Goal: Answer question/provide support

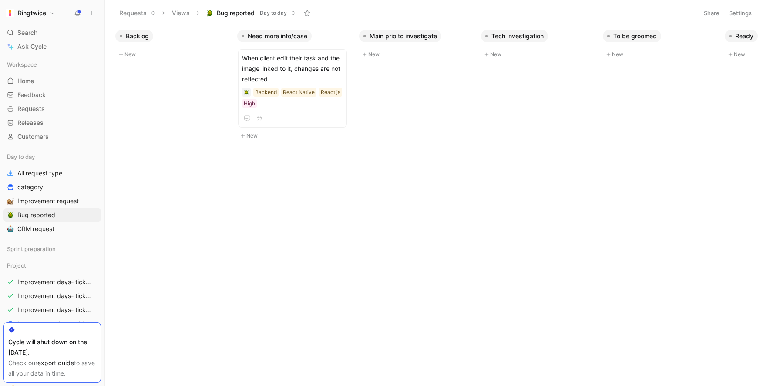
click at [739, 12] on button "Settings" at bounding box center [740, 13] width 30 height 12
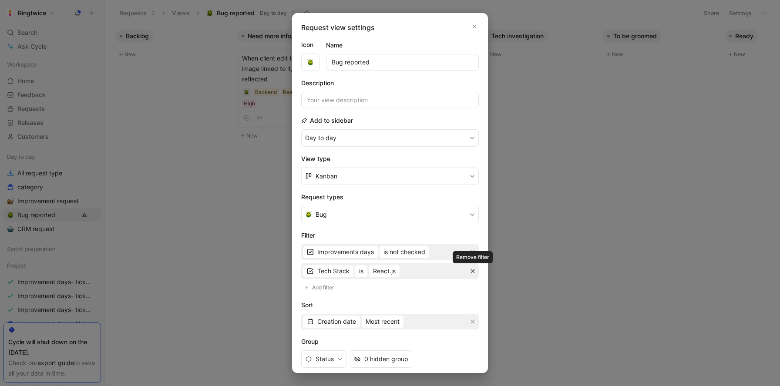
click at [473, 272] on icon "button" at bounding box center [472, 270] width 5 height 5
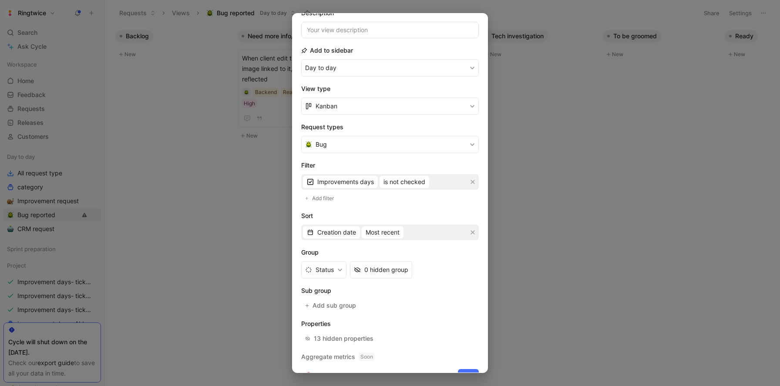
scroll to position [87, 0]
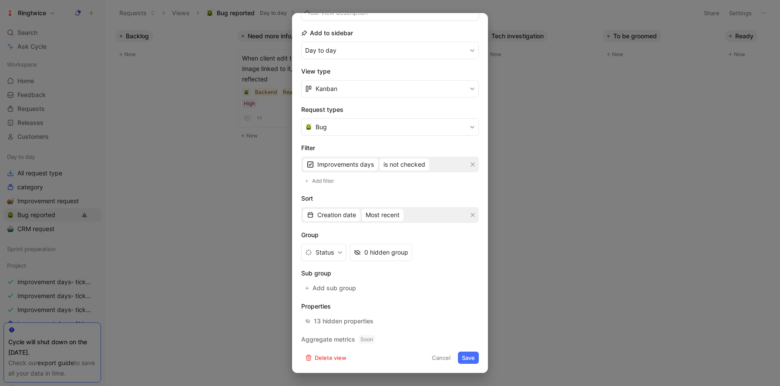
click at [472, 359] on button "Save" at bounding box center [468, 358] width 21 height 12
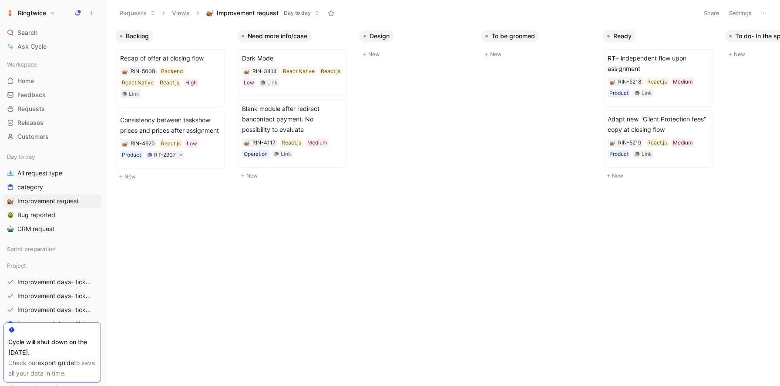
click at [745, 9] on button "Settings" at bounding box center [740, 13] width 30 height 12
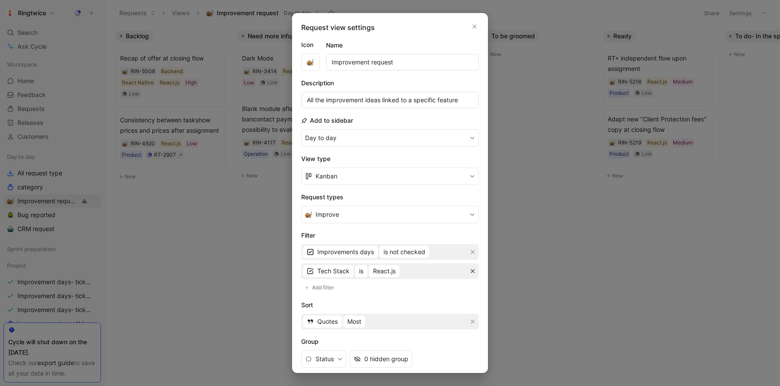
click at [470, 271] on icon "button" at bounding box center [472, 270] width 5 height 5
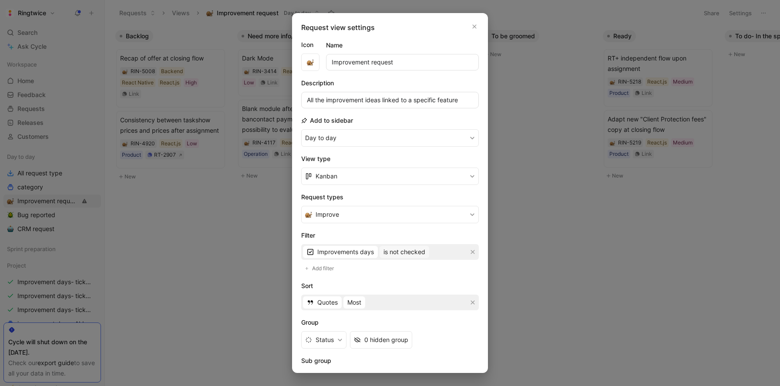
scroll to position [87, 0]
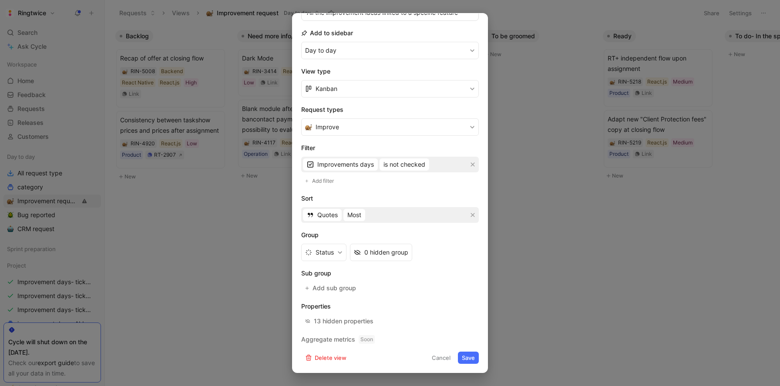
click at [469, 359] on button "Save" at bounding box center [468, 358] width 21 height 12
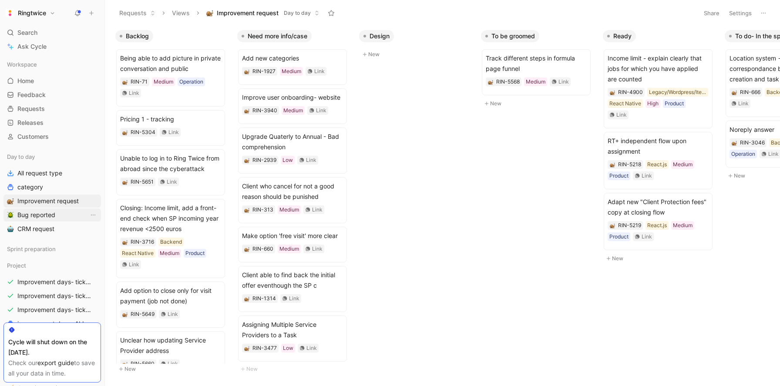
click at [48, 213] on span "Bug reported" at bounding box center [36, 215] width 38 height 9
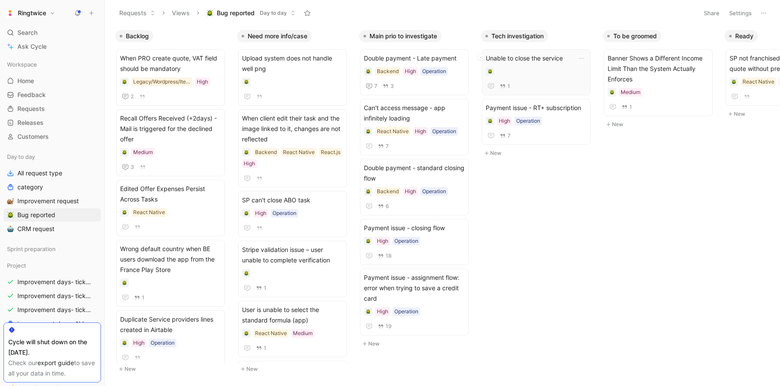
click at [534, 60] on span "Unable to close the service" at bounding box center [536, 58] width 101 height 10
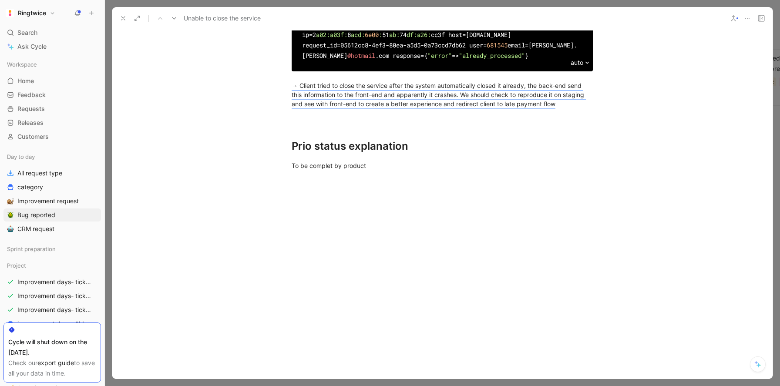
scroll to position [585, 0]
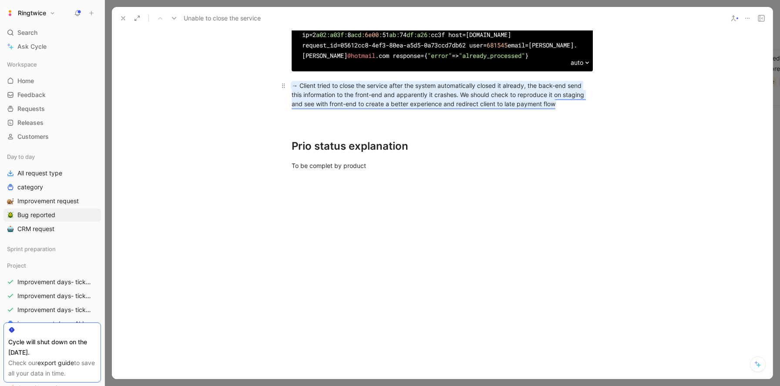
click at [499, 107] on mark "→ Client tried to close the service after the system automatically closed it al…" at bounding box center [439, 95] width 294 height 26
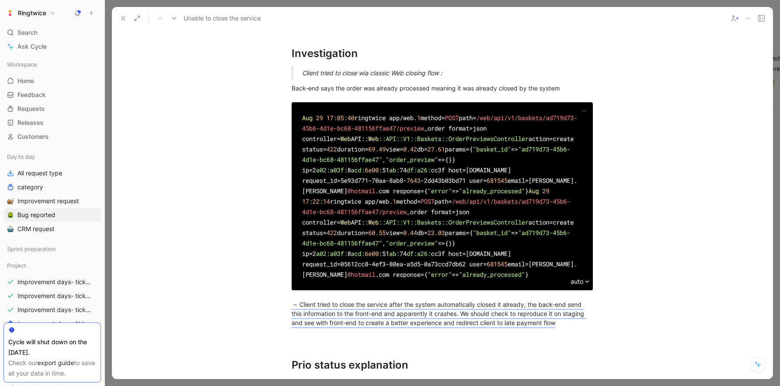
scroll to position [0, 0]
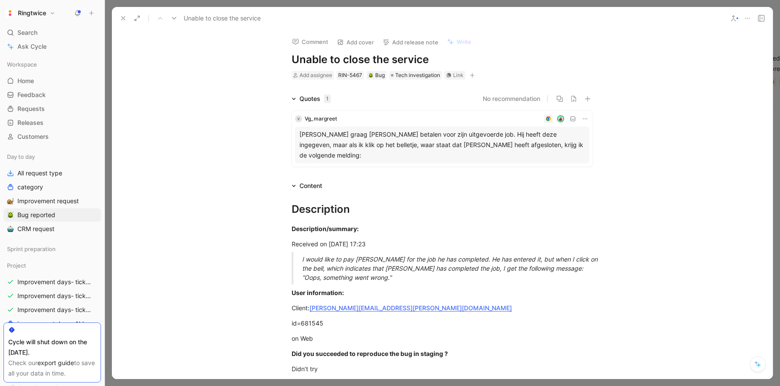
click at [123, 19] on icon at bounding box center [123, 18] width 7 height 7
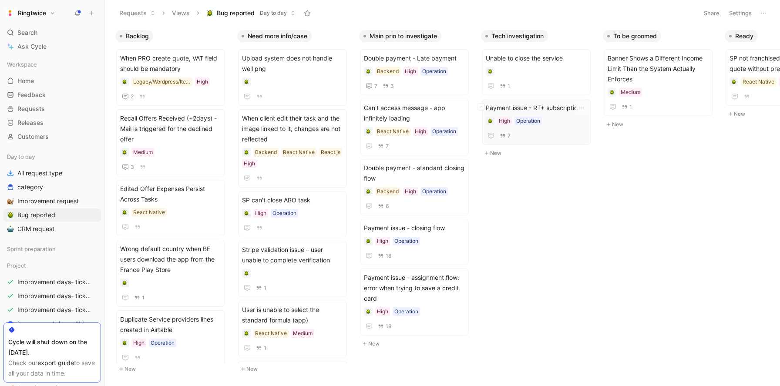
click at [554, 109] on span "Payment issue - RT+ subscription" at bounding box center [536, 108] width 101 height 10
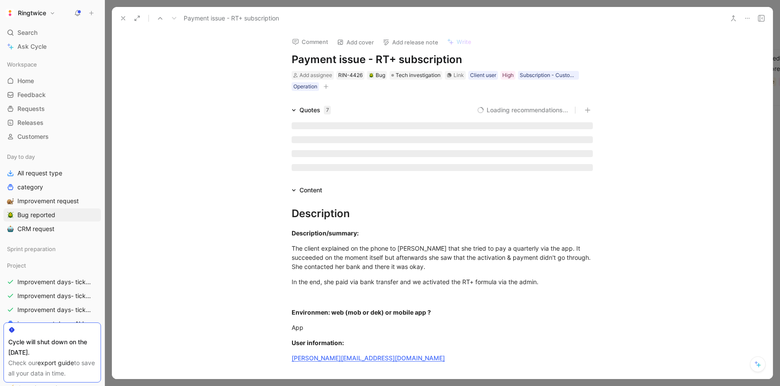
click at [123, 21] on icon at bounding box center [123, 18] width 7 height 7
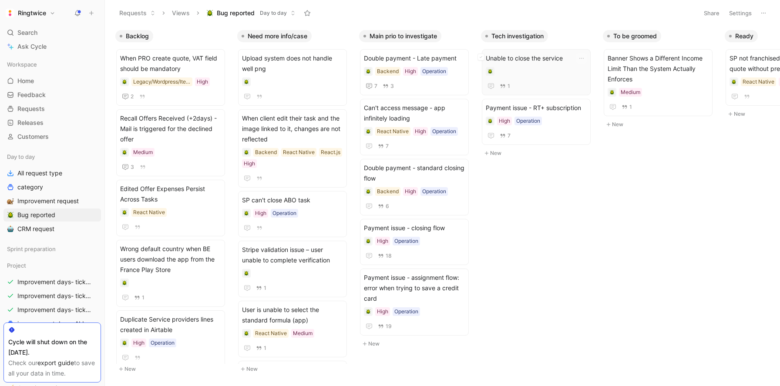
click at [538, 70] on div at bounding box center [536, 71] width 101 height 9
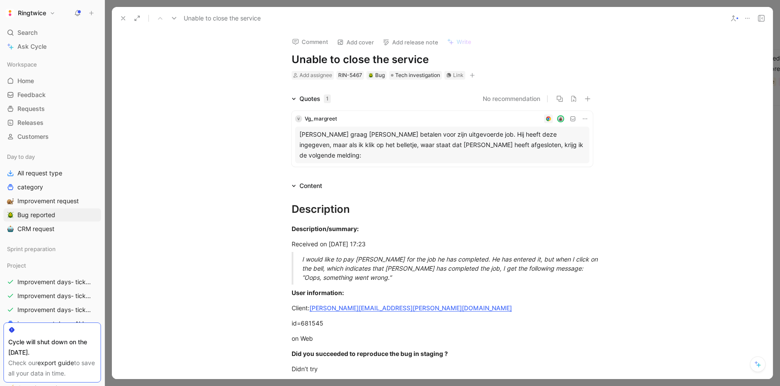
click at [124, 18] on icon at bounding box center [123, 18] width 7 height 7
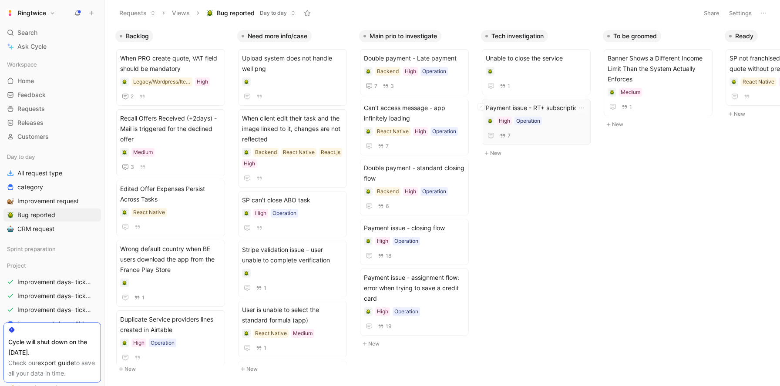
click at [557, 116] on div "Payment issue - RT+ subscription High Operation 7" at bounding box center [536, 122] width 101 height 38
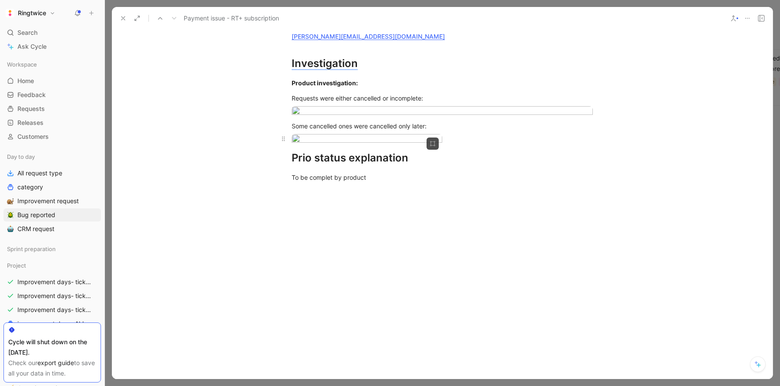
scroll to position [757, 0]
click at [343, 70] on mark "Investigation" at bounding box center [325, 64] width 66 height 13
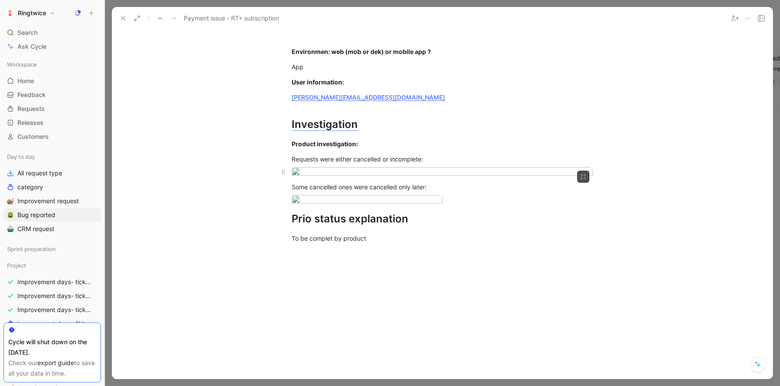
scroll to position [697, 0]
click at [328, 131] on mark "Investigation" at bounding box center [325, 125] width 66 height 13
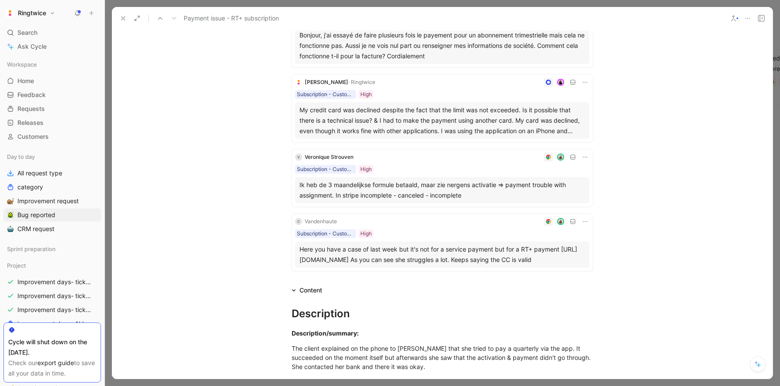
scroll to position [0, 0]
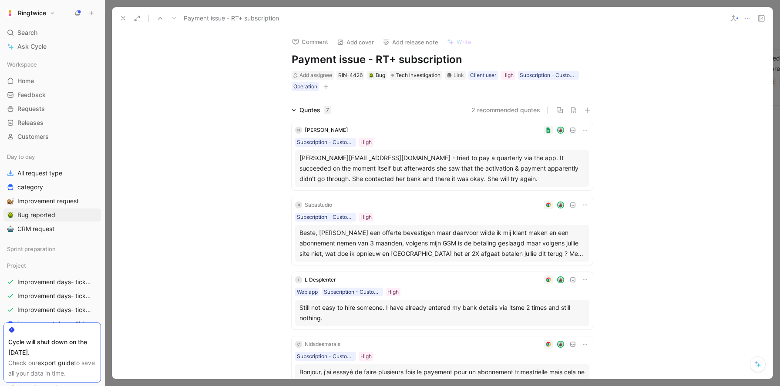
click at [125, 17] on icon at bounding box center [123, 18] width 7 height 7
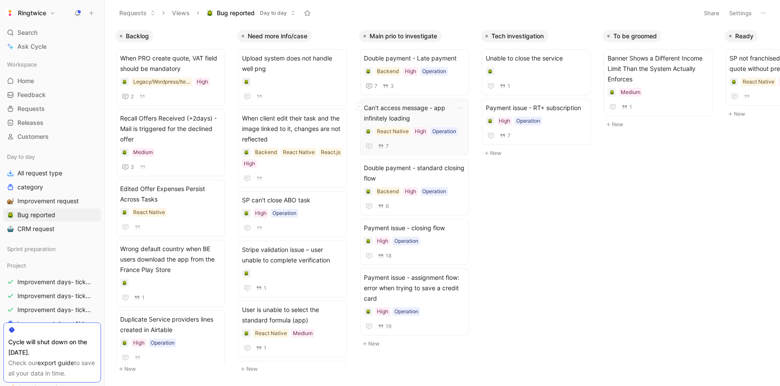
click at [397, 104] on span "Can't access message - app infinitely loading" at bounding box center [414, 113] width 101 height 21
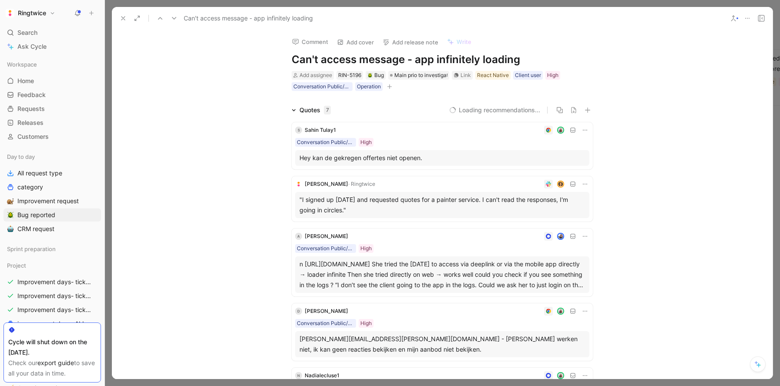
click at [122, 19] on icon at bounding box center [123, 18] width 7 height 7
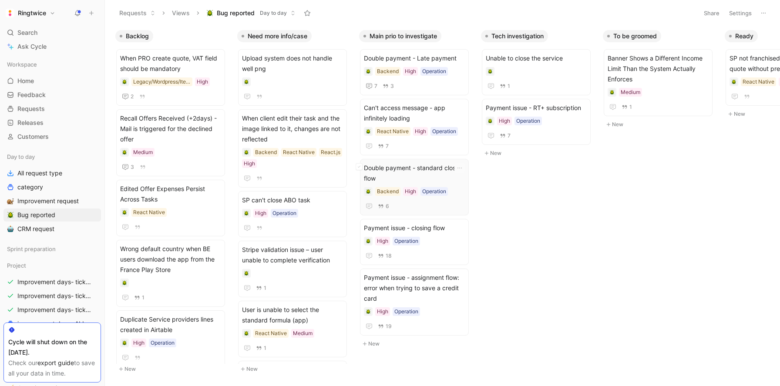
click at [406, 171] on span "Double payment - standard closing flow" at bounding box center [414, 173] width 101 height 21
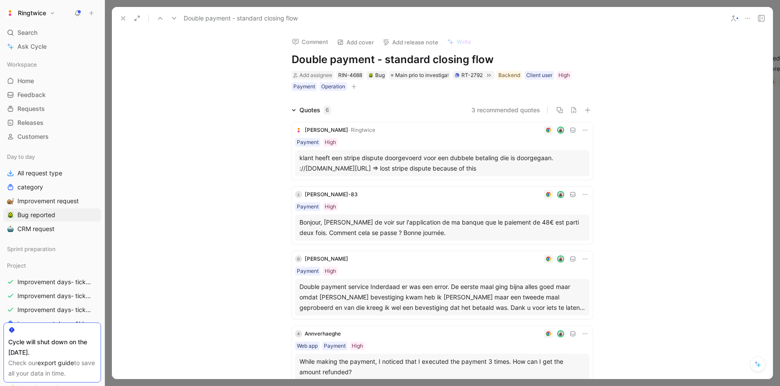
click at [124, 18] on icon at bounding box center [123, 18] width 7 height 7
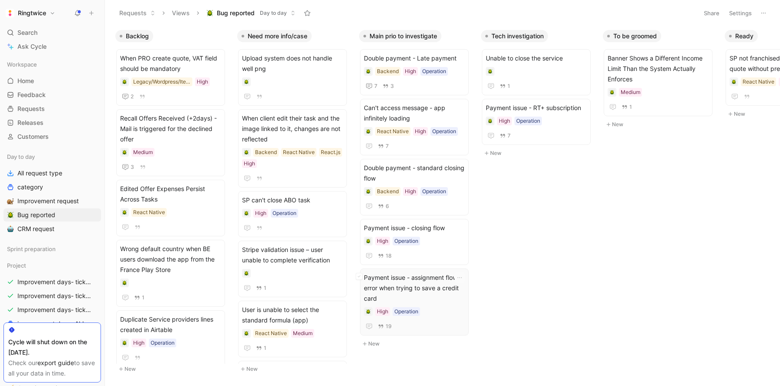
click at [414, 285] on span "Payment issue - assignment flow: error when trying to save a credit card" at bounding box center [414, 287] width 101 height 31
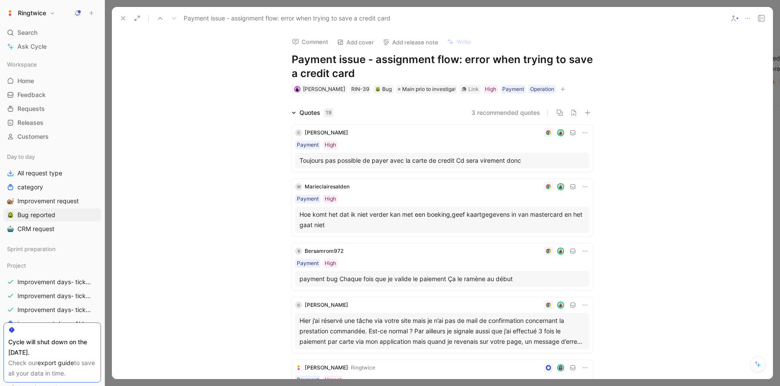
drag, startPoint x: 459, startPoint y: 61, endPoint x: 476, endPoint y: 72, distance: 20.8
click at [476, 72] on h1 "Payment issue - assignment flow: error when trying to save a credit card" at bounding box center [442, 67] width 301 height 28
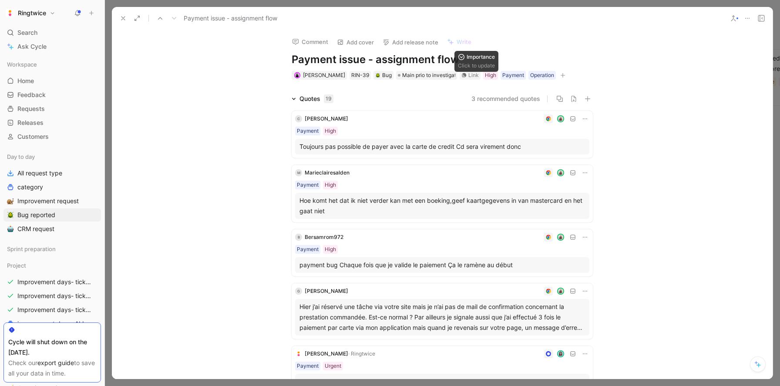
click at [122, 17] on icon at bounding box center [123, 18] width 7 height 7
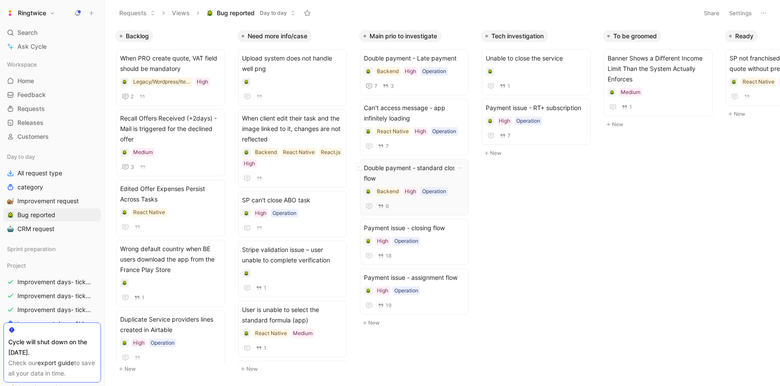
click at [417, 172] on span "Double payment - standard closing flow" at bounding box center [414, 173] width 101 height 21
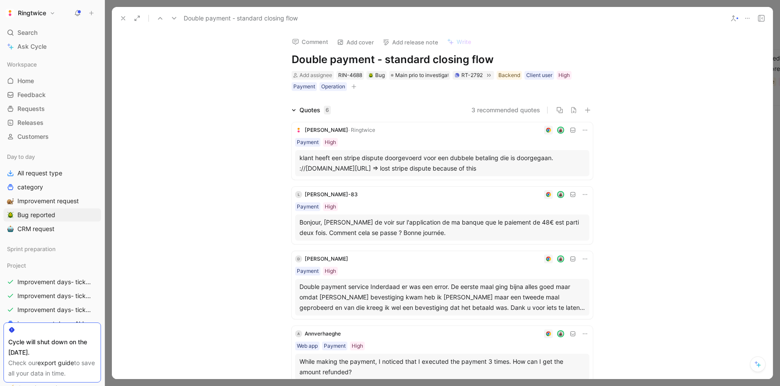
drag, startPoint x: 470, startPoint y: 59, endPoint x: 520, endPoint y: 59, distance: 49.6
click at [520, 59] on h1 "Double payment - standard closing flow" at bounding box center [442, 60] width 301 height 14
click at [124, 13] on button at bounding box center [123, 18] width 12 height 12
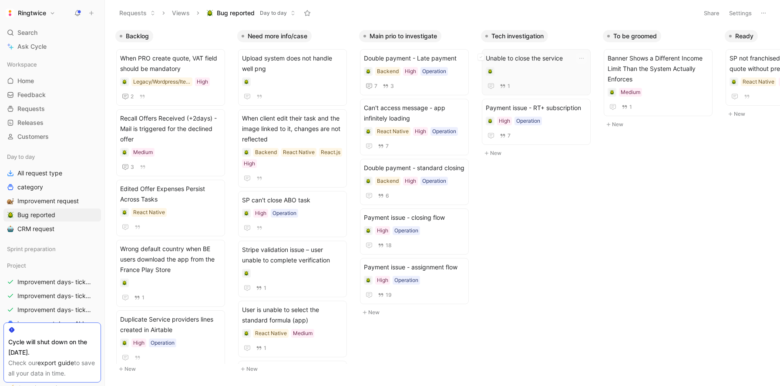
click at [535, 67] on div at bounding box center [536, 71] width 101 height 9
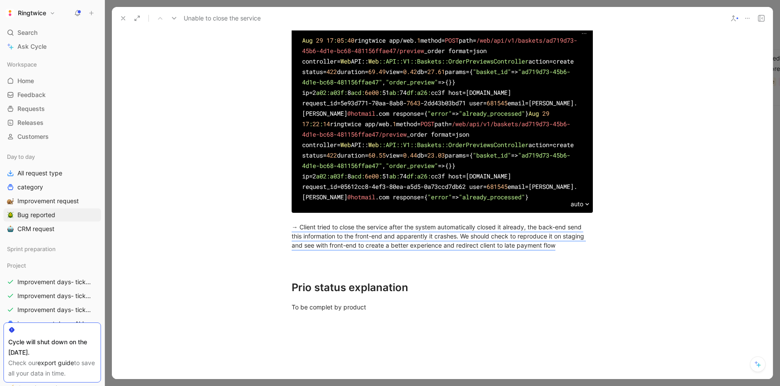
scroll to position [435, 0]
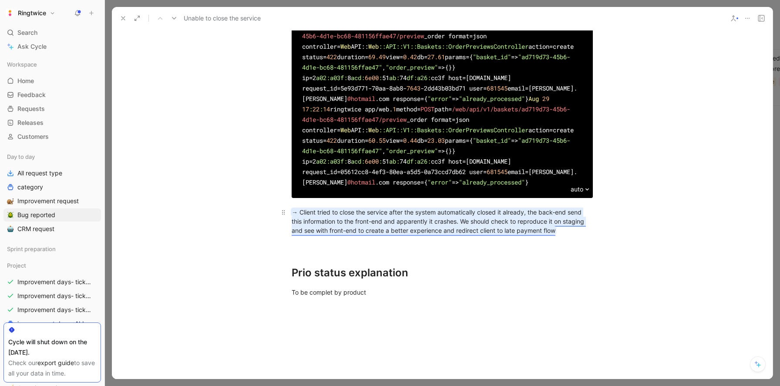
click at [436, 234] on mark "→ Client tried to close the service after the system automatically closed it al…" at bounding box center [439, 221] width 294 height 26
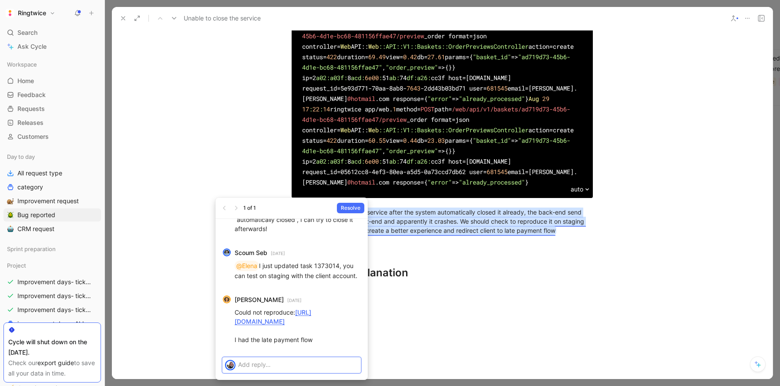
click at [295, 363] on p at bounding box center [298, 364] width 120 height 9
click at [293, 308] on p "Could not reproduce: [URL][DOMAIN_NAME] I had the late payment flow" at bounding box center [298, 326] width 126 height 37
click at [291, 308] on link "[URL][DOMAIN_NAME]" at bounding box center [273, 316] width 77 height 17
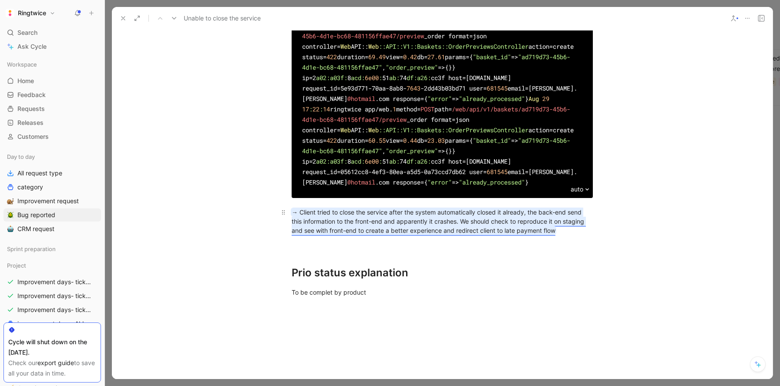
click at [409, 234] on mark "→ Client tried to close the service after the system automatically closed it al…" at bounding box center [439, 221] width 294 height 26
click at [421, 234] on mark "→ Client tried to close the service after the system automatically closed it al…" at bounding box center [439, 221] width 294 height 26
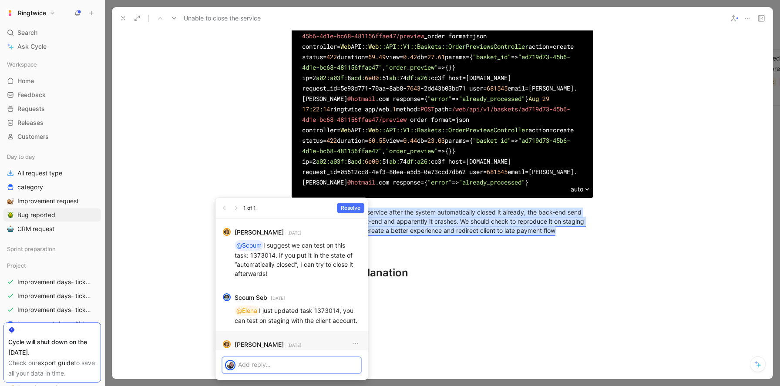
scroll to position [0, 0]
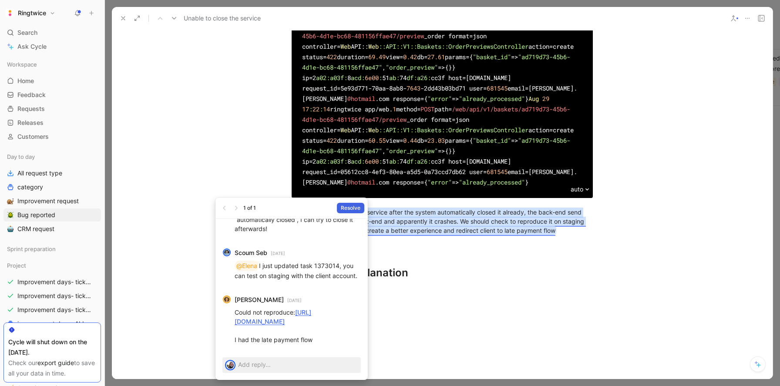
click at [350, 208] on span "Resolve" at bounding box center [351, 208] width 20 height 9
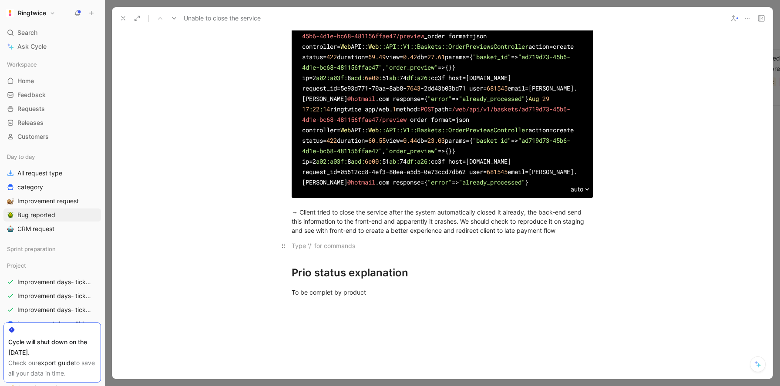
click at [381, 250] on div at bounding box center [442, 245] width 301 height 9
click at [382, 235] on div "→ Client tried to close the service after the system automatically closed it al…" at bounding box center [442, 221] width 301 height 27
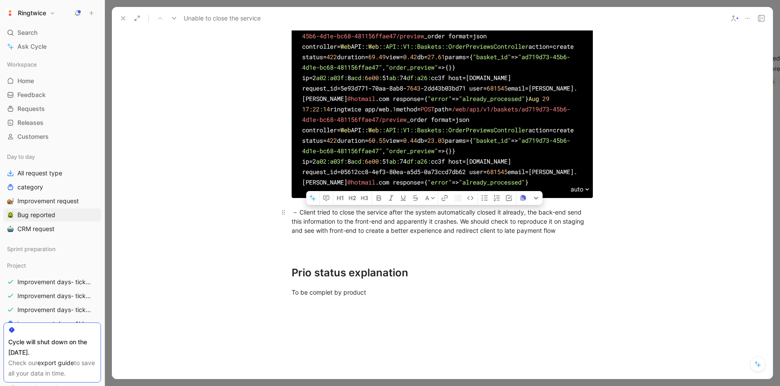
click at [382, 235] on div "→ Client tried to close the service after the system automatically closed it al…" at bounding box center [442, 221] width 301 height 27
click at [324, 201] on icon "button" at bounding box center [326, 198] width 6 height 6
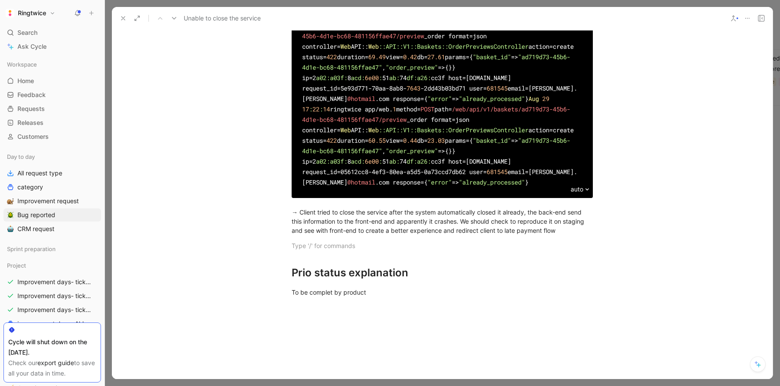
click at [49, 10] on button "Ringtwice" at bounding box center [30, 13] width 54 height 12
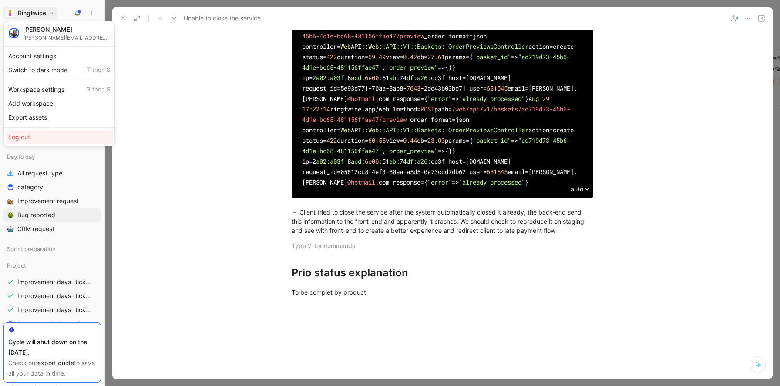
click at [42, 134] on div "Log out" at bounding box center [59, 137] width 107 height 14
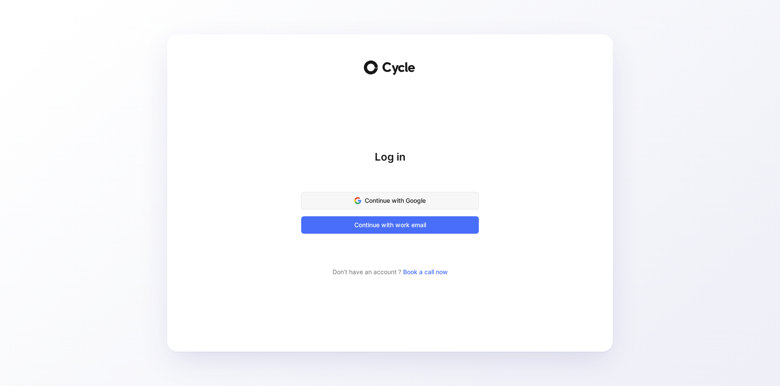
click at [379, 199] on span "Continue with Google" at bounding box center [390, 200] width 156 height 10
